Goal: Task Accomplishment & Management: Complete application form

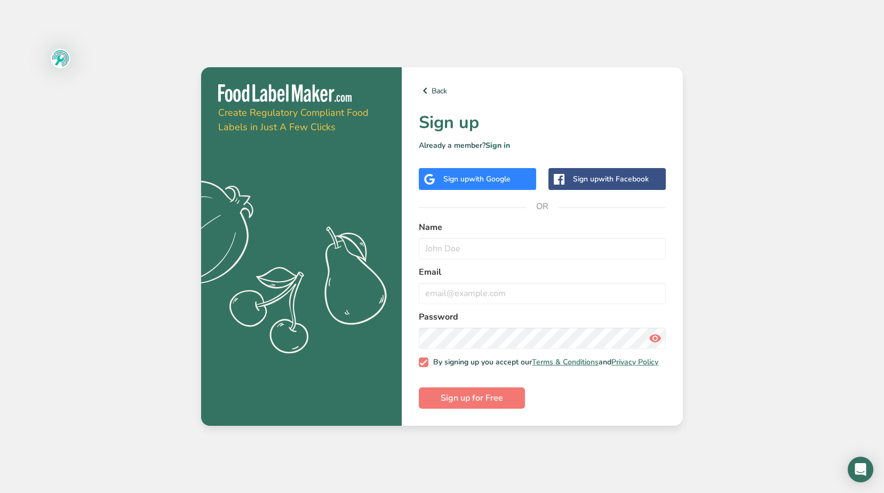
click at [493, 175] on span "with Google" at bounding box center [490, 179] width 42 height 10
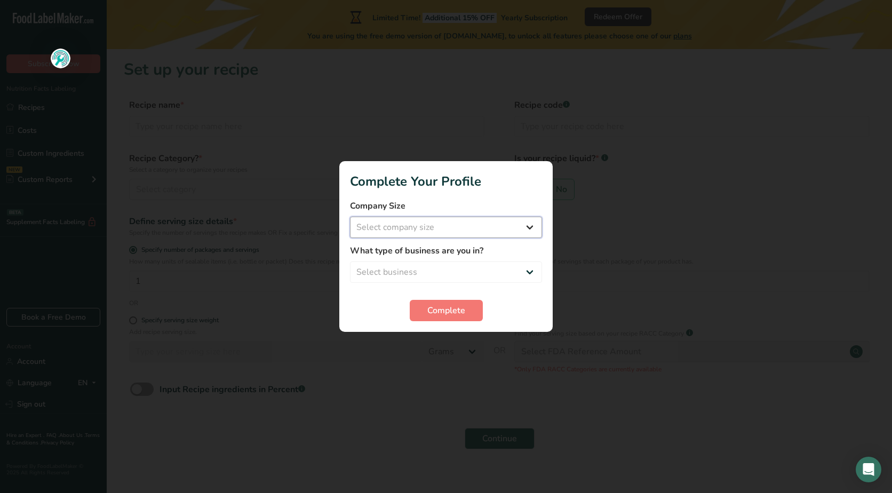
click at [481, 221] on select "Select company size Fewer than 10 Employees 10 to 50 Employees 51 to 500 Employ…" at bounding box center [446, 227] width 192 height 21
select select "1"
click at [350, 217] on select "Select company size Fewer than 10 Employees 10 to 50 Employees 51 to 500 Employ…" at bounding box center [446, 227] width 192 height 21
click at [466, 273] on select "Select business Packaged Food Manufacturer Restaurant & Cafe Bakery Meal Plans …" at bounding box center [446, 271] width 192 height 21
select select "2"
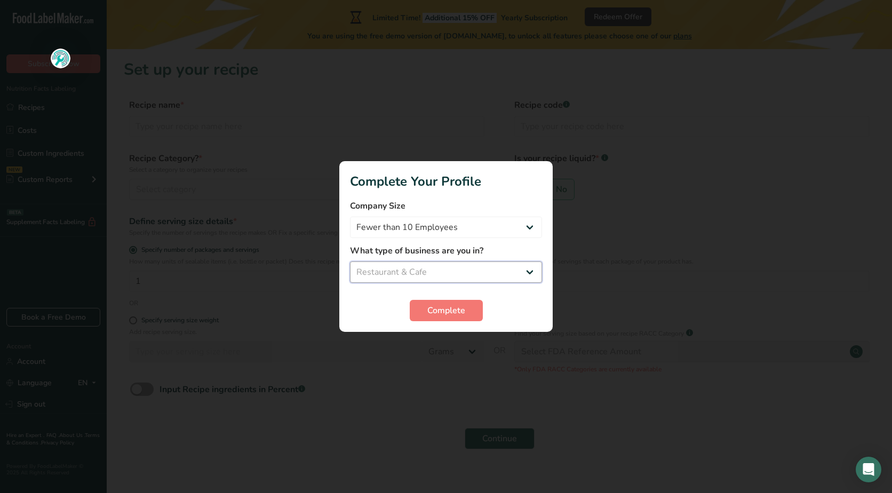
click at [350, 261] on select "Select business Packaged Food Manufacturer Restaurant & Cafe Bakery Meal Plans …" at bounding box center [446, 271] width 192 height 21
click at [460, 309] on span "Complete" at bounding box center [446, 310] width 38 height 13
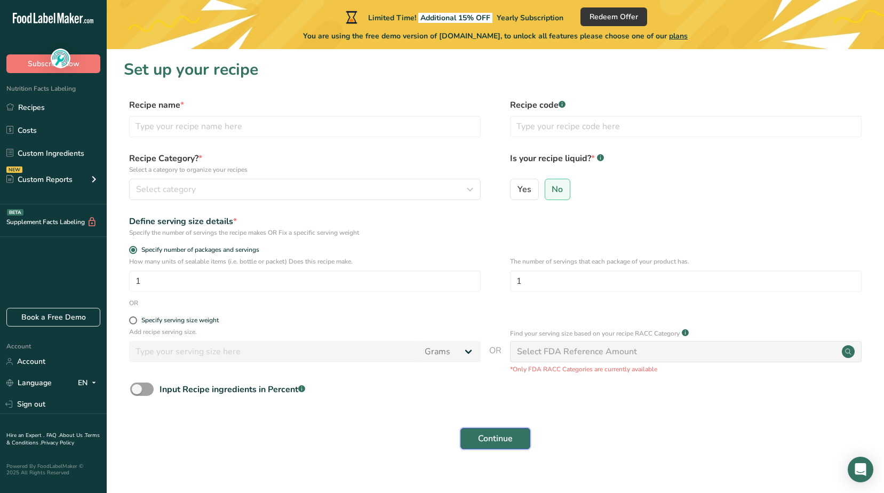
click at [502, 436] on span "Continue" at bounding box center [495, 438] width 35 height 13
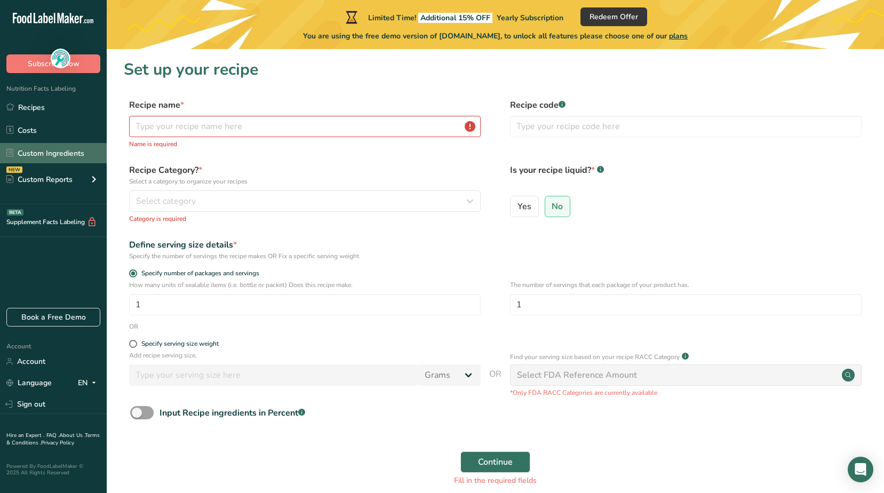
click at [60, 158] on link "Custom Ingredients" at bounding box center [53, 153] width 107 height 20
